Goal: Register for event/course: Register for event/course

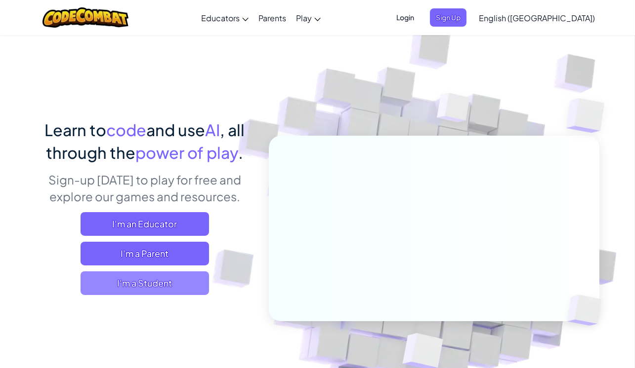
click at [121, 277] on span "I'm a Student" at bounding box center [144, 284] width 128 height 24
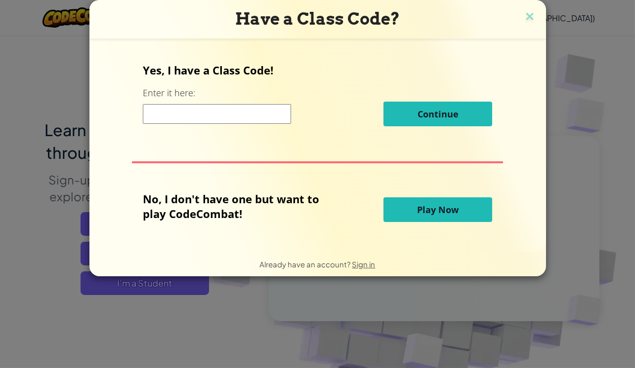
click at [224, 111] on input at bounding box center [217, 114] width 148 height 20
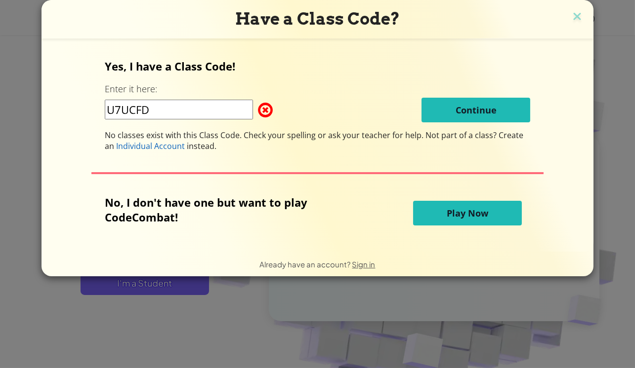
click at [258, 113] on span at bounding box center [258, 110] width 0 height 20
click at [258, 111] on span at bounding box center [258, 110] width 0 height 20
click at [199, 107] on input "U7UCFD" at bounding box center [179, 110] width 148 height 20
type input "U"
click at [190, 114] on input at bounding box center [179, 110] width 148 height 20
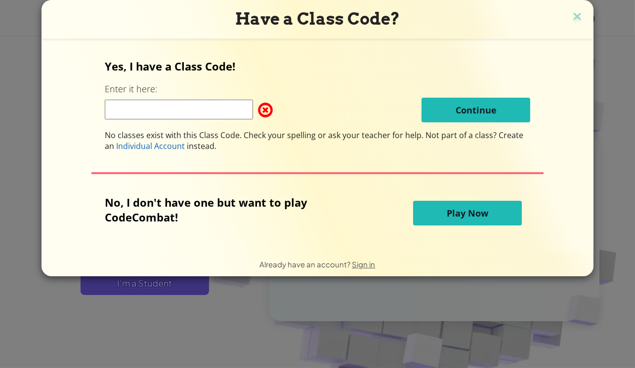
type input "57GNJQ"
click at [576, 13] on img at bounding box center [576, 17] width 13 height 15
